Goal: Transaction & Acquisition: Download file/media

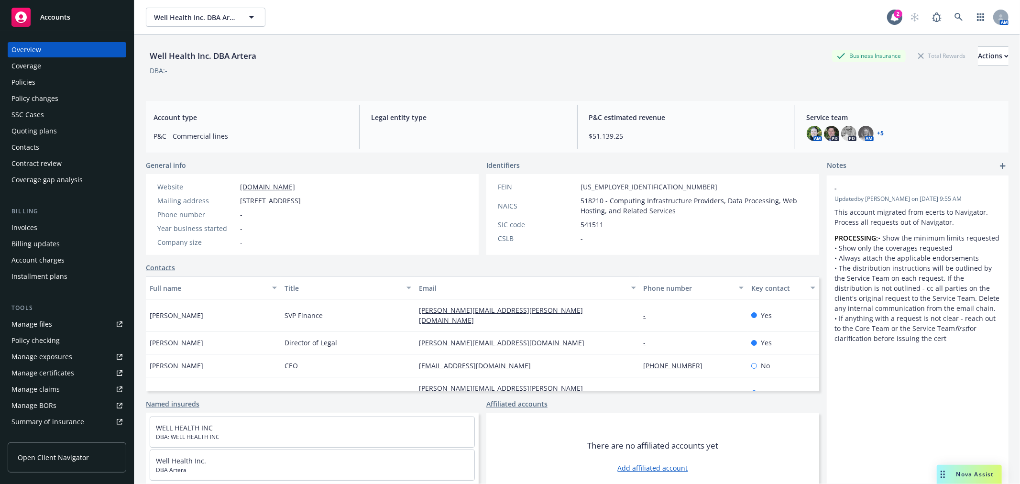
click at [24, 77] on div "Policies" at bounding box center [23, 82] width 24 height 15
click at [957, 8] on span at bounding box center [958, 17] width 19 height 19
click at [949, 16] on link at bounding box center [958, 17] width 19 height 19
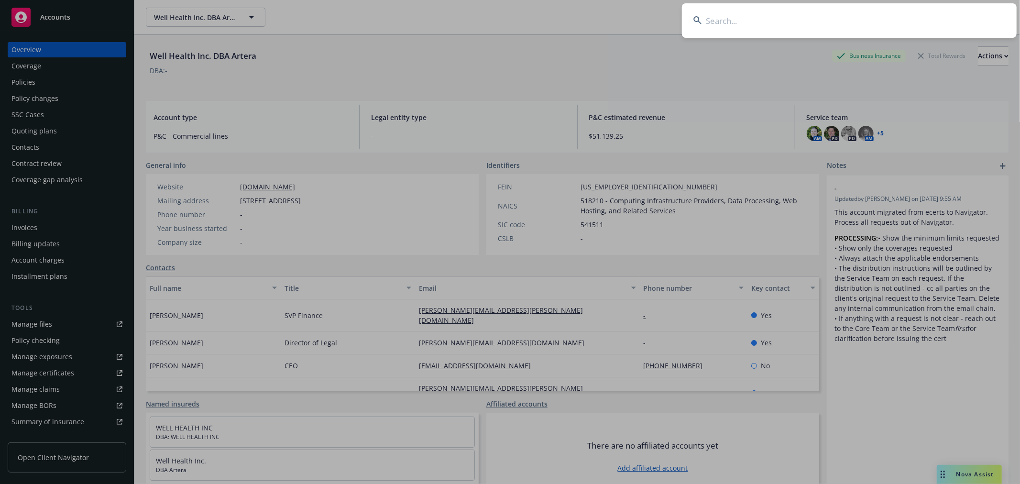
click at [840, 26] on input at bounding box center [849, 20] width 335 height 34
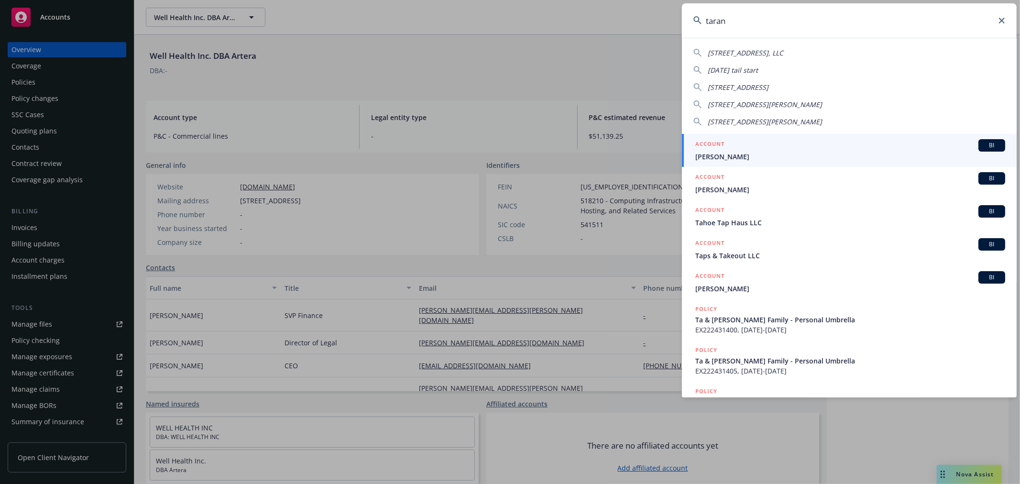
type input "tarana"
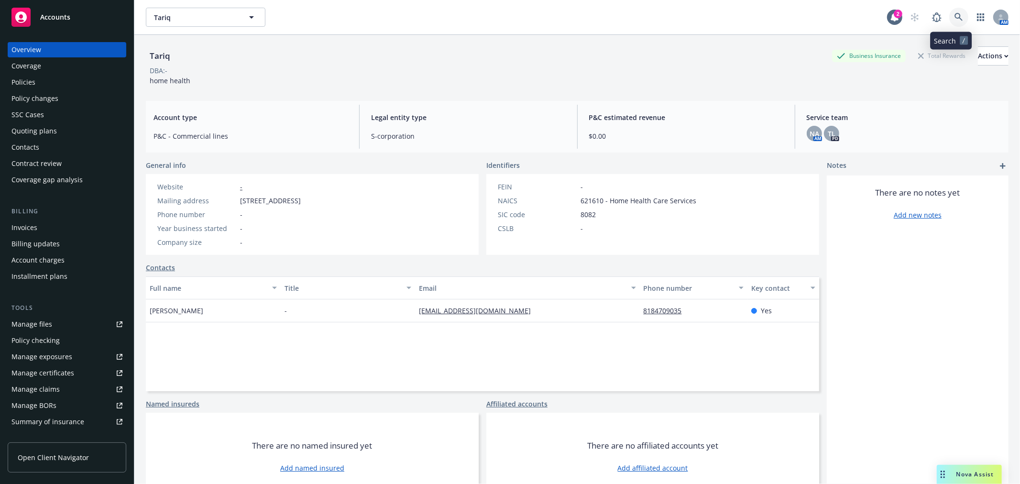
click at [954, 13] on icon at bounding box center [958, 17] width 9 height 9
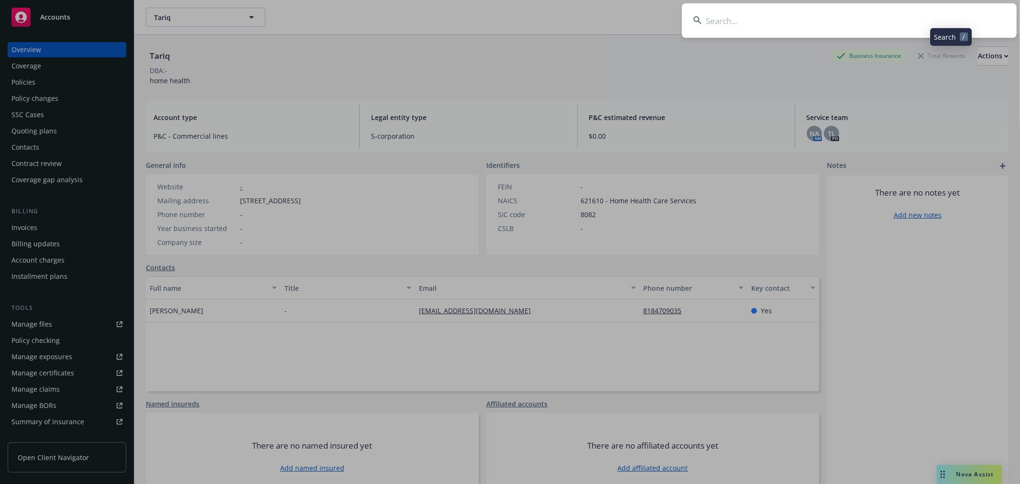
click at [868, 21] on input at bounding box center [849, 20] width 335 height 34
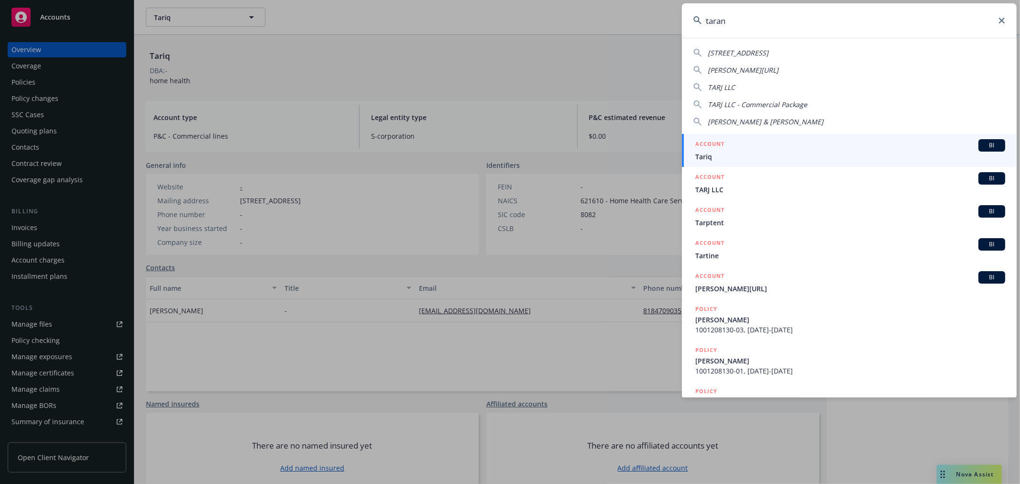
type input "tarana"
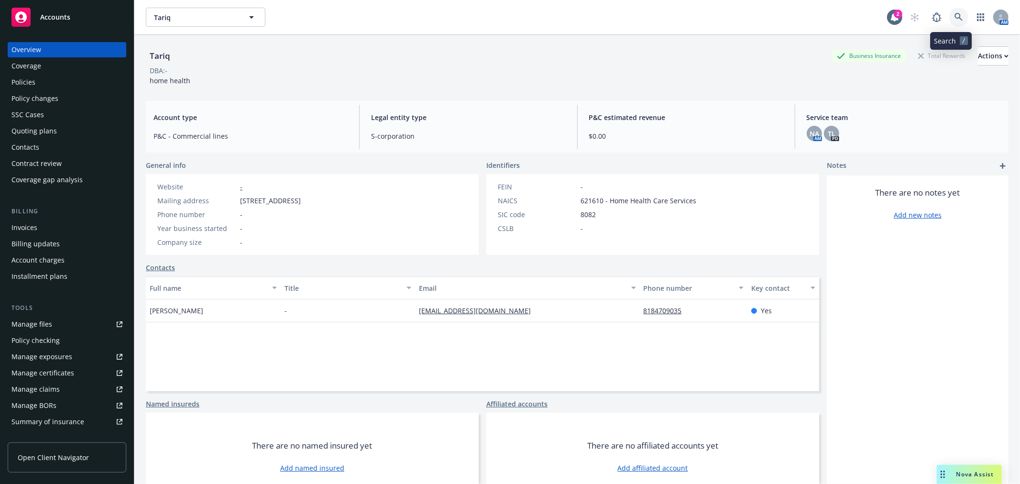
click at [954, 21] on icon at bounding box center [958, 17] width 9 height 9
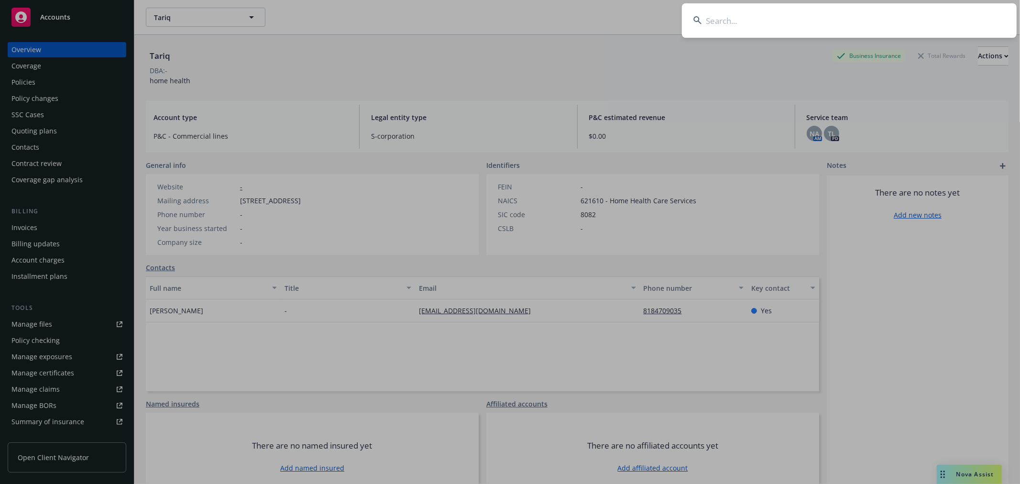
click at [883, 26] on input at bounding box center [849, 20] width 335 height 34
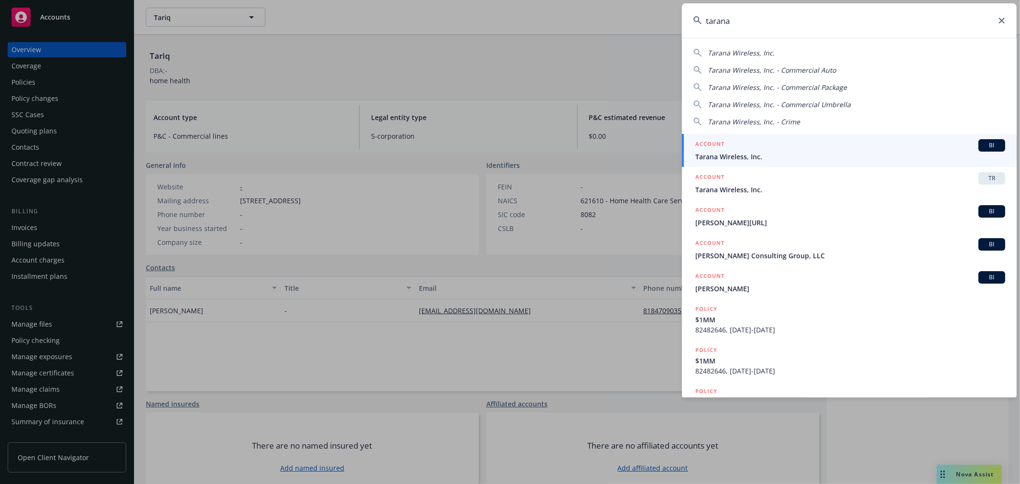
type input "tarana"
click at [777, 153] on span "Tarana Wireless, Inc." at bounding box center [850, 157] width 310 height 10
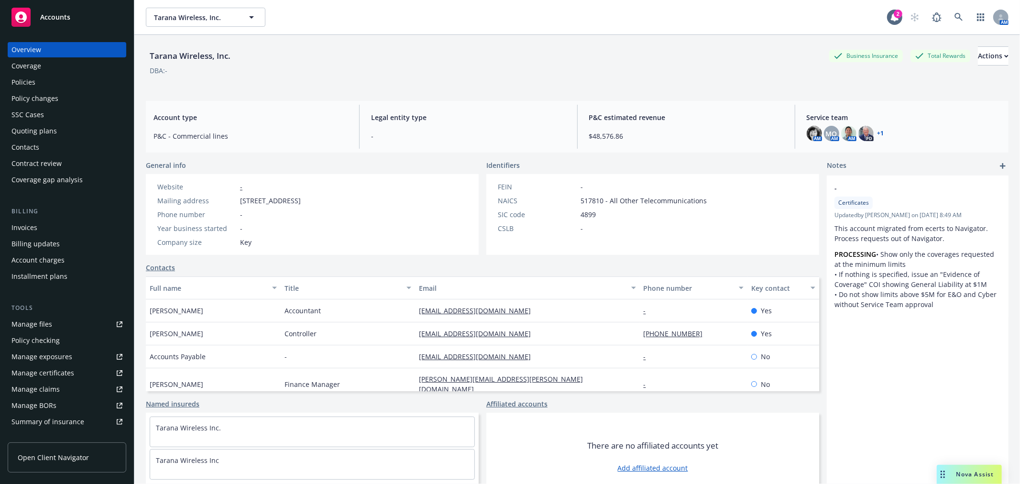
click at [34, 74] on div "Overview Coverage Policies Policy changes SSC Cases Quoting plans Contacts Cont…" at bounding box center [67, 114] width 119 height 145
click at [31, 80] on div "Policies" at bounding box center [23, 82] width 24 height 15
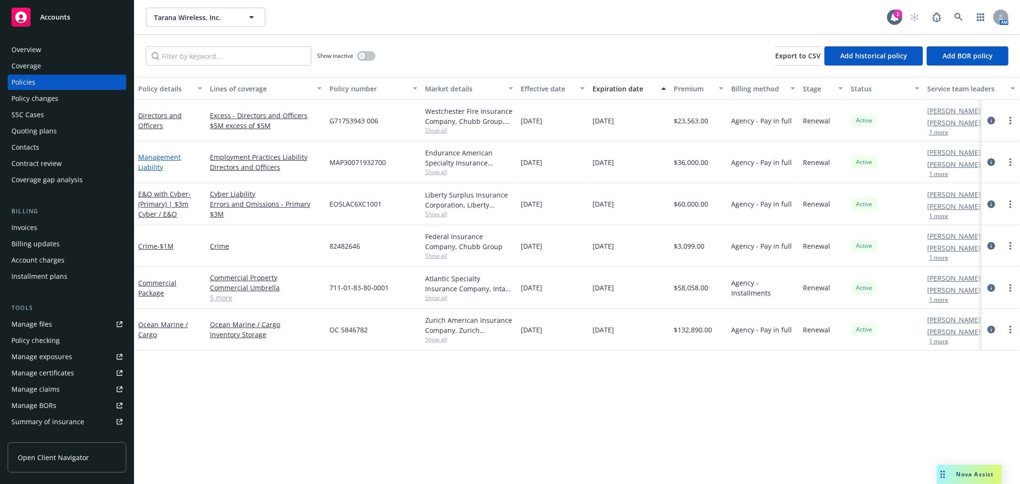
click at [160, 160] on link "Management Liability" at bounding box center [159, 162] width 43 height 19
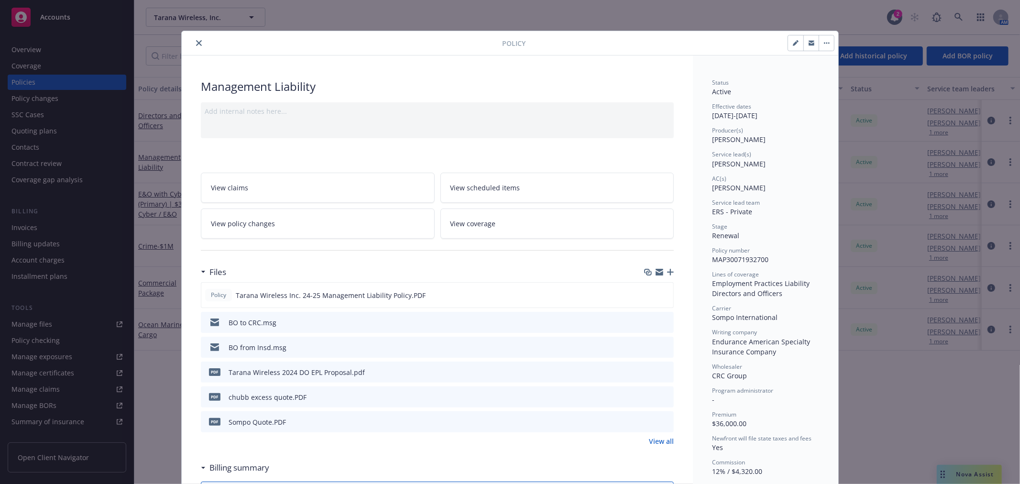
click at [194, 46] on button "close" at bounding box center [198, 42] width 11 height 11
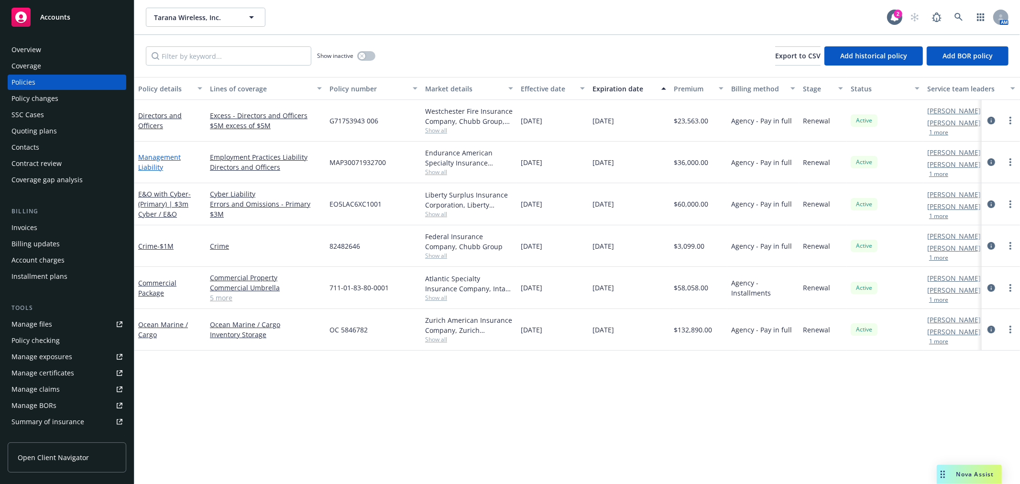
click at [163, 158] on link "Management Liability" at bounding box center [159, 162] width 43 height 19
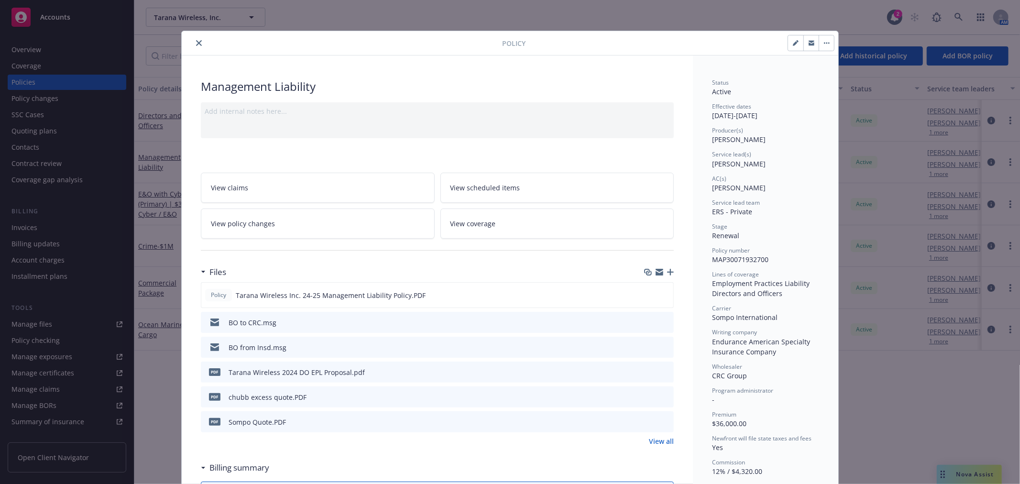
scroll to position [29, 0]
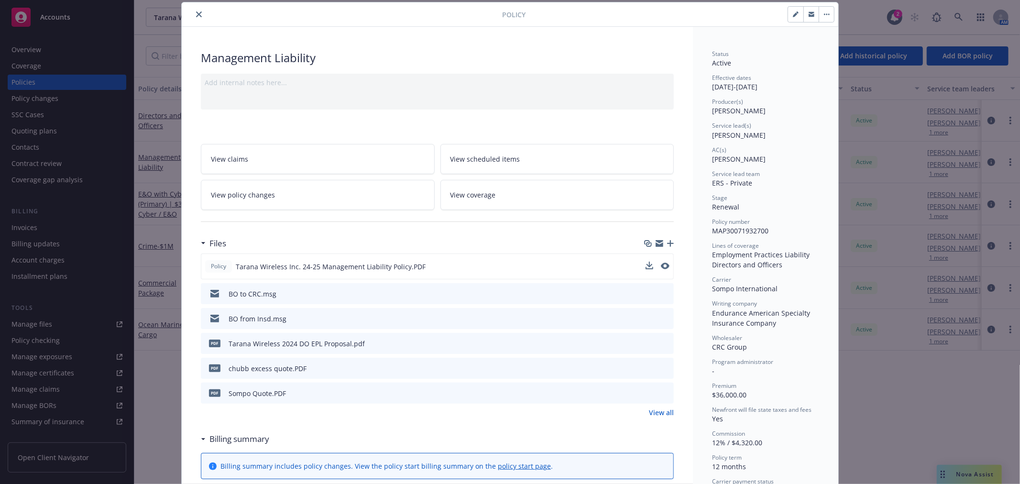
click at [333, 268] on span "Tarana Wireless Inc. 24-25 Management Liability Policy.PDF" at bounding box center [331, 267] width 190 height 10
click at [645, 262] on icon "download file" at bounding box center [648, 265] width 6 height 6
click at [193, 13] on button "close" at bounding box center [198, 14] width 11 height 11
